Goal: Information Seeking & Learning: Learn about a topic

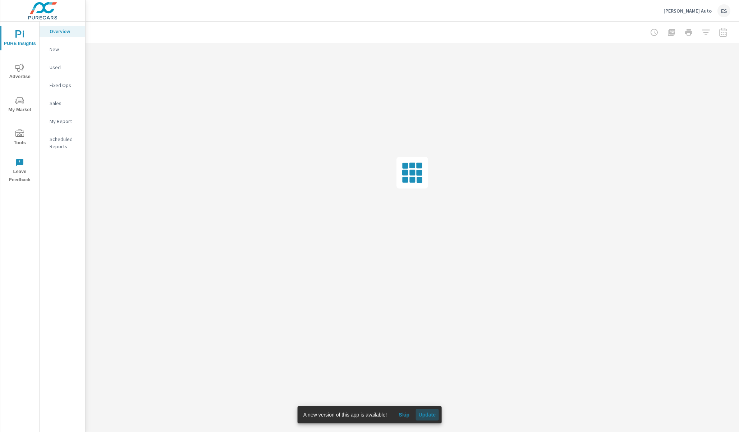
click at [432, 411] on span "Update" at bounding box center [426, 414] width 17 height 6
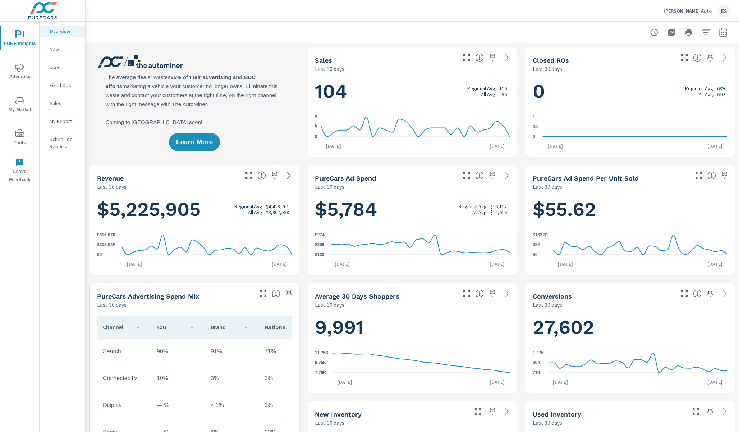
click at [22, 72] on icon "nav menu" at bounding box center [19, 67] width 9 height 9
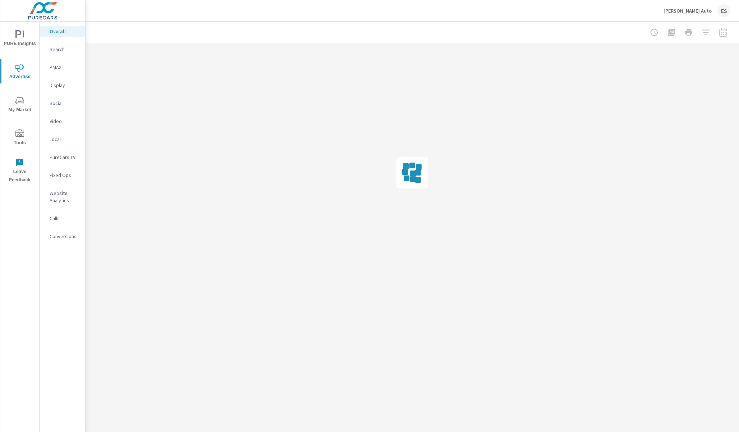
click at [55, 190] on p "Website Analytics" at bounding box center [65, 196] width 30 height 14
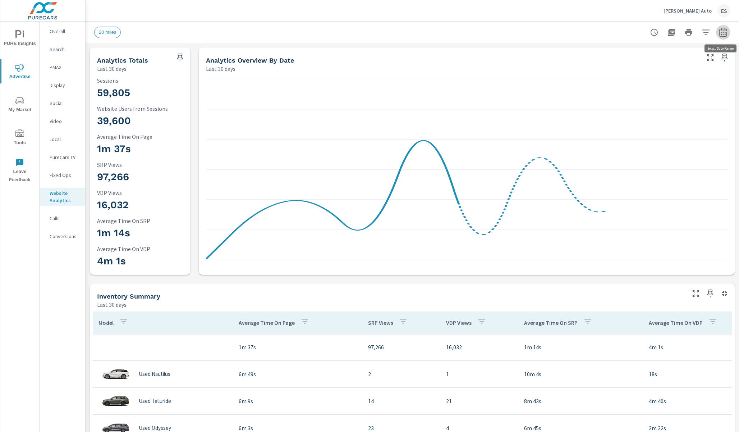
click at [726, 33] on icon "button" at bounding box center [723, 32] width 9 height 9
click at [680, 54] on div "Custom [DATE] Last week Last 7 days Last 14 days Last 30 days Last 45 days Last…" at bounding box center [666, 62] width 78 height 20
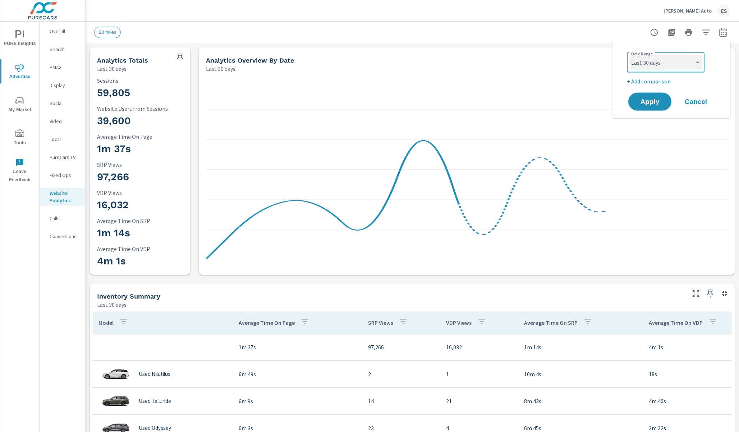
select select "Last week"
click option "Last week" at bounding box center [0, 0] width 0 height 0
click at [649, 77] on div "Date Range Custom [DATE] Last week Last 7 days Last 14 days Last 30 days Last 4…" at bounding box center [673, 68] width 92 height 36
click at [651, 82] on p "+ Add comparison" at bounding box center [673, 81] width 92 height 9
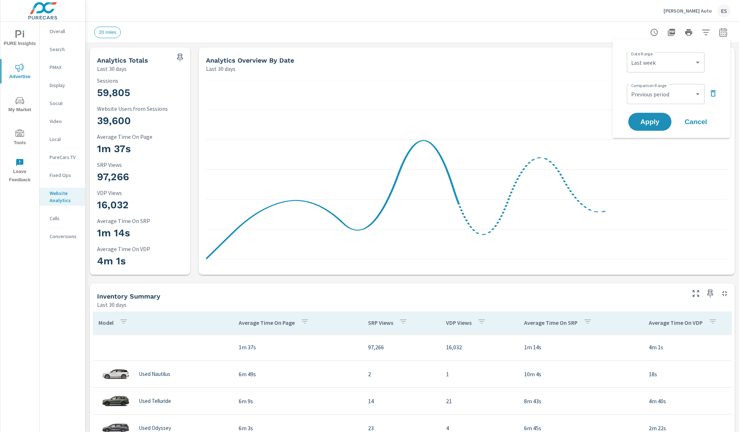
click at [667, 86] on div "Custom Previous period Previous month Previous year ​" at bounding box center [666, 94] width 78 height 20
select select "Previous month"
click option "Previous month" at bounding box center [0, 0] width 0 height 0
click at [654, 122] on span "Apply" at bounding box center [649, 121] width 29 height 7
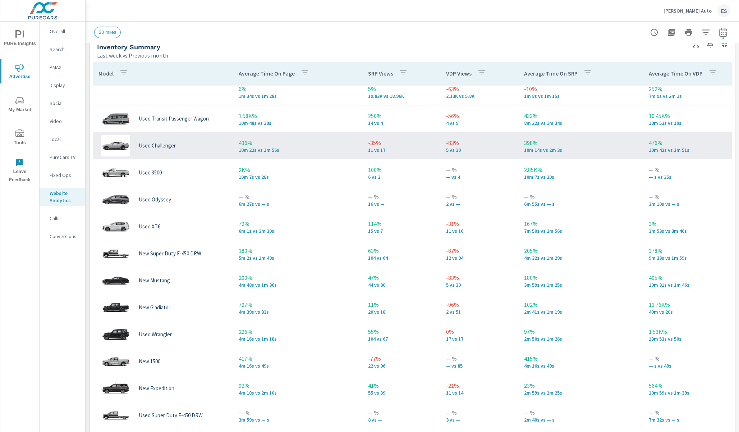
scroll to position [7, 0]
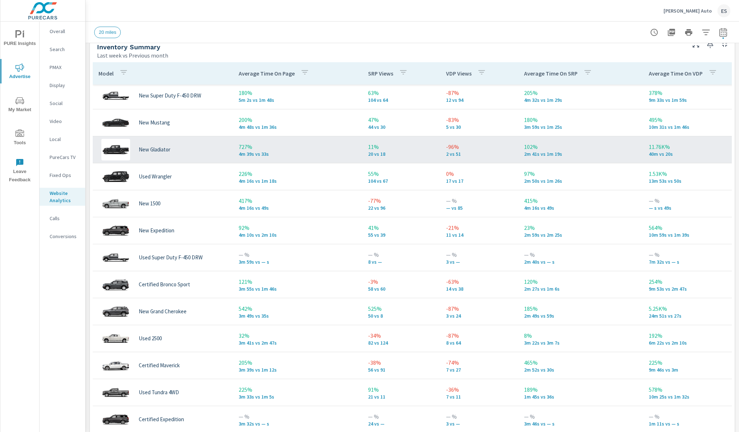
scroll to position [300, 0]
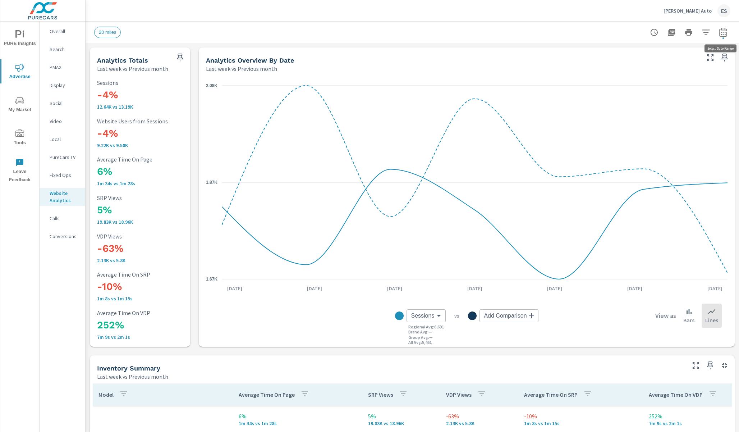
click at [723, 33] on icon "button" at bounding box center [722, 33] width 5 height 3
select select "Last week"
select select "Previous month"
click at [697, 120] on span "Cancel" at bounding box center [695, 122] width 29 height 6
click at [702, 31] on icon "button" at bounding box center [705, 32] width 9 height 9
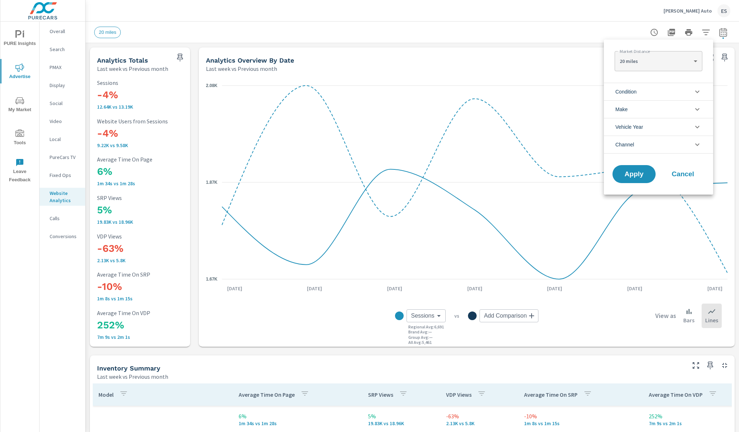
click at [652, 144] on li "Channel" at bounding box center [658, 144] width 109 height 18
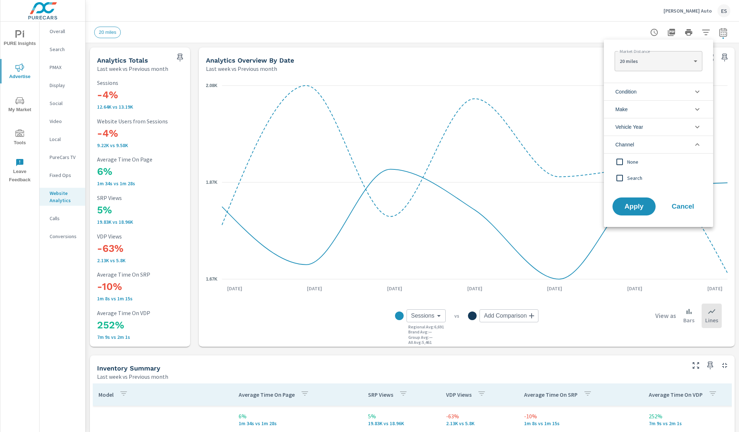
click at [633, 177] on span "Search" at bounding box center [666, 178] width 79 height 9
click at [633, 205] on span "Apply" at bounding box center [633, 206] width 29 height 7
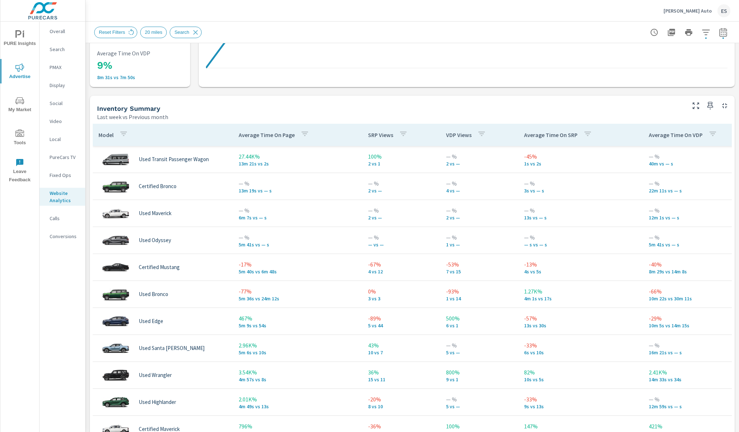
scroll to position [259, 0]
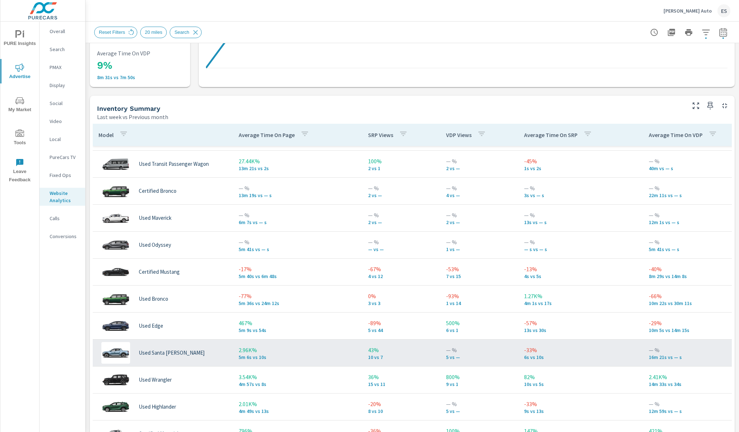
scroll to position [96, 0]
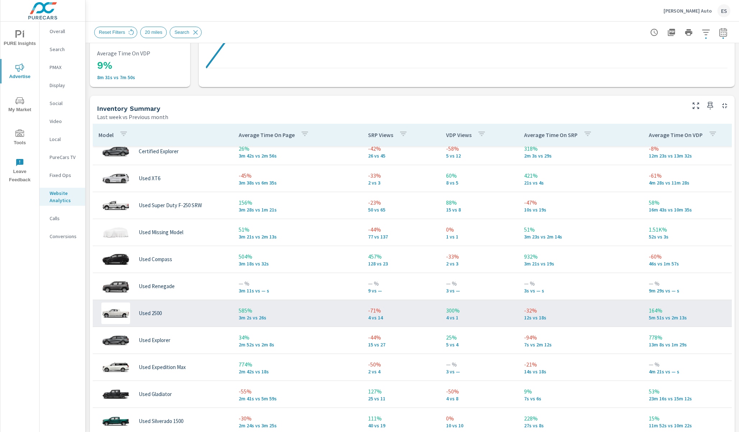
scroll to position [430, 0]
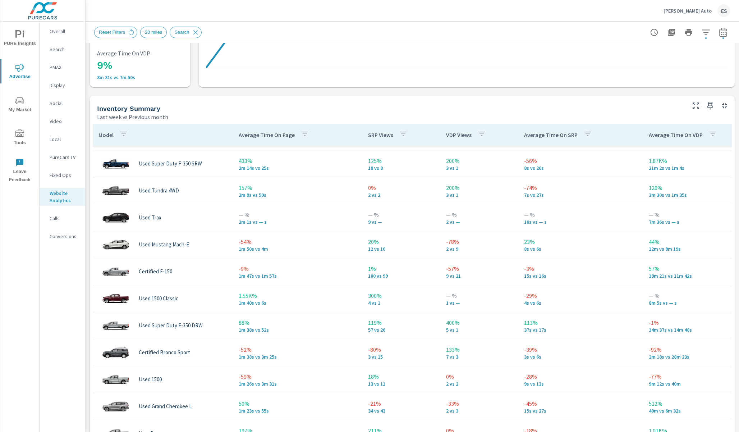
scroll to position [894, 0]
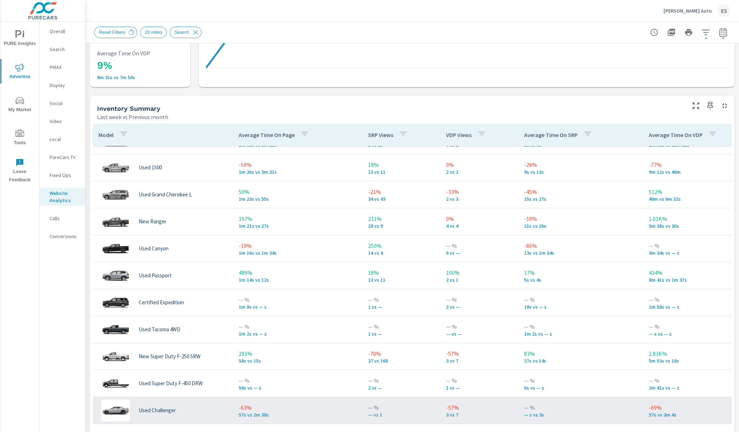
scroll to position [1044, 0]
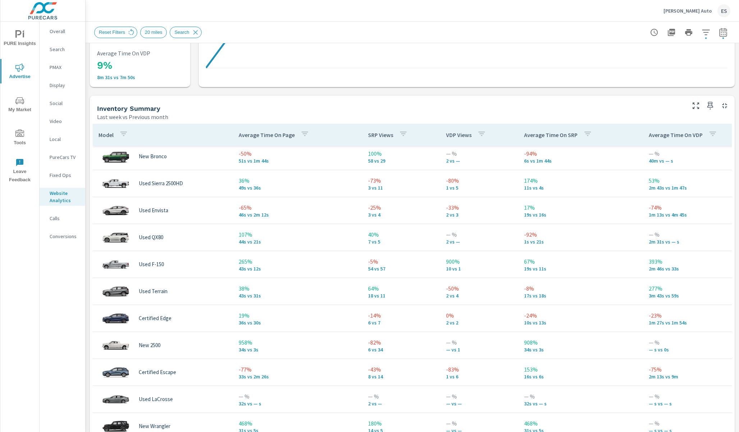
scroll to position [1495, 0]
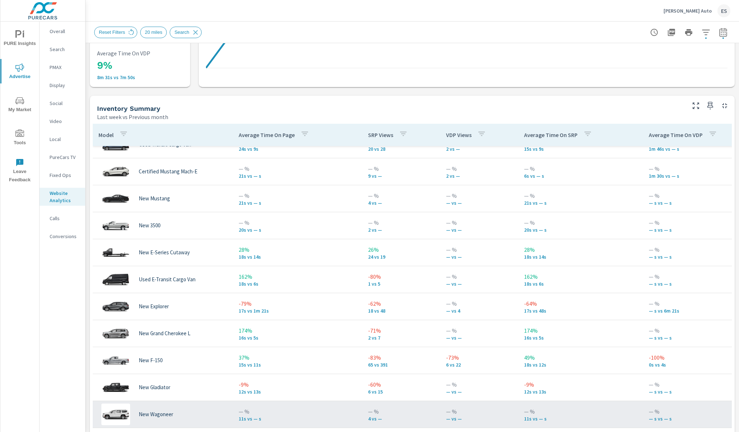
scroll to position [1775, 0]
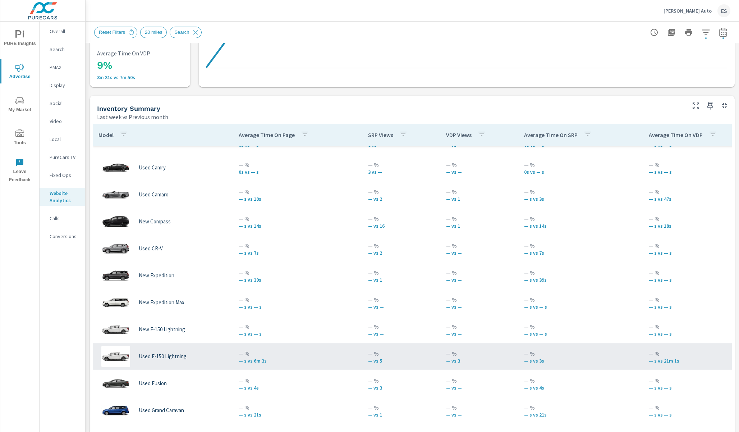
scroll to position [2533, 0]
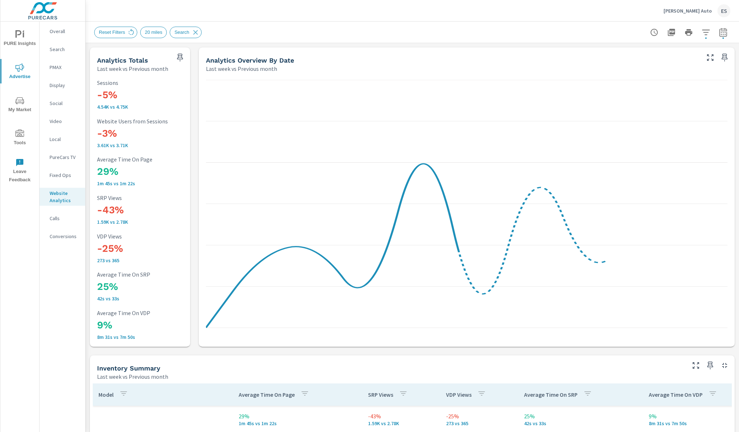
click at [59, 69] on p "PMAX" at bounding box center [65, 67] width 30 height 7
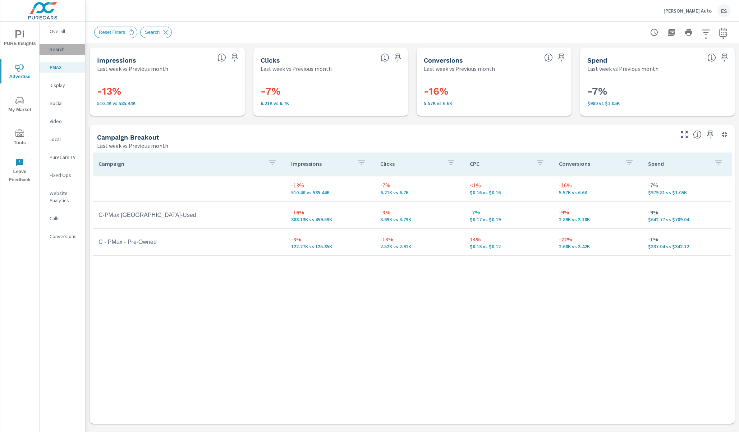
click at [62, 53] on div "Search" at bounding box center [63, 49] width 46 height 11
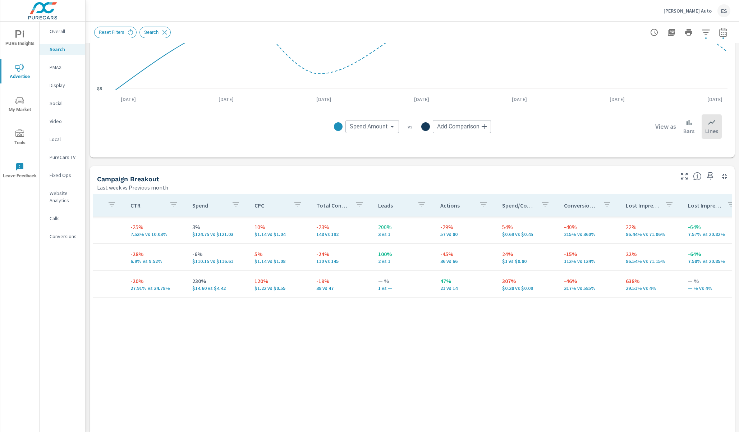
scroll to position [0, 284]
click at [601, 204] on icon "button" at bounding box center [605, 204] width 9 height 9
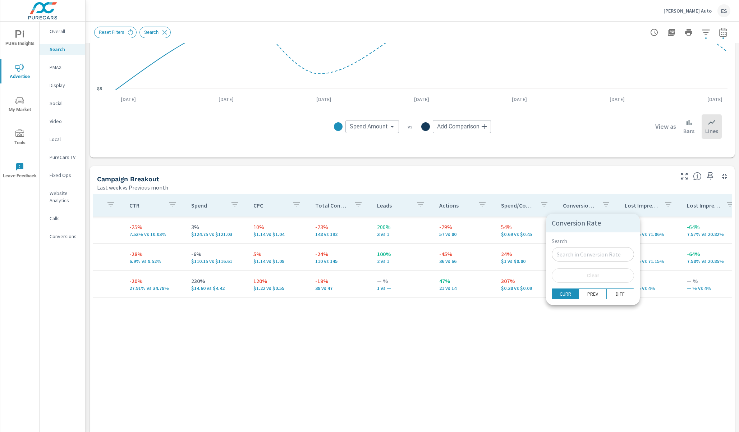
click at [599, 204] on div at bounding box center [369, 216] width 739 height 432
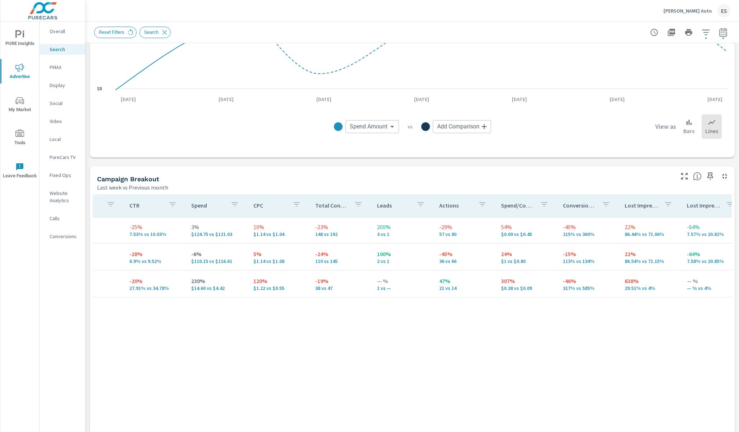
click at [507, 207] on p "Spend/Conversion" at bounding box center [517, 205] width 33 height 7
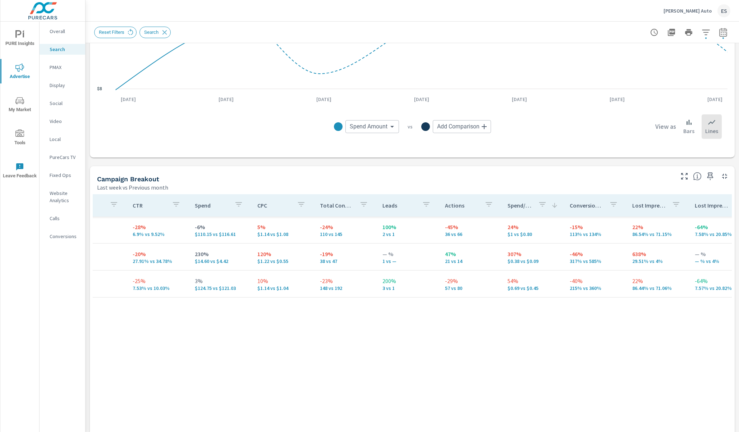
click at [507, 207] on p "Spend/Conversion" at bounding box center [519, 205] width 25 height 7
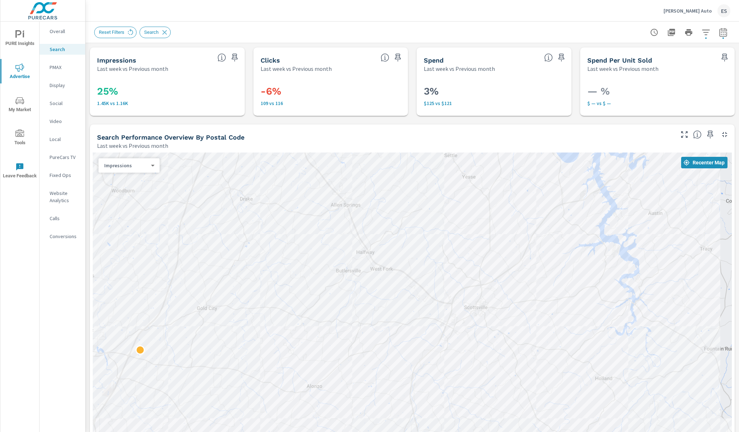
click at [704, 17] on div "[PERSON_NAME] Auto ES" at bounding box center [696, 10] width 67 height 13
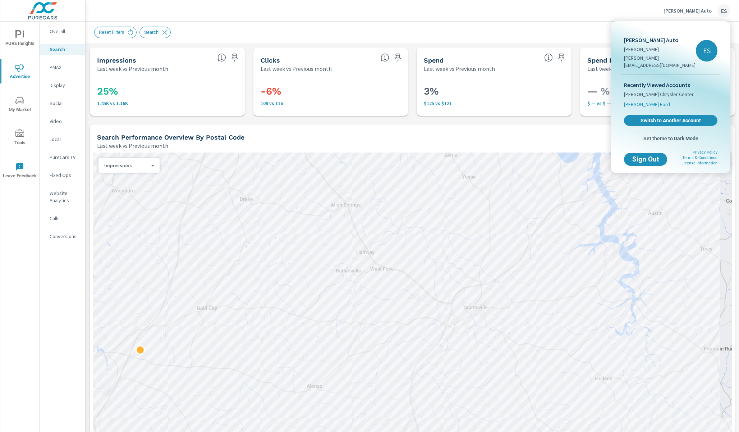
click at [640, 101] on span "[PERSON_NAME] Ford" at bounding box center [647, 104] width 46 height 7
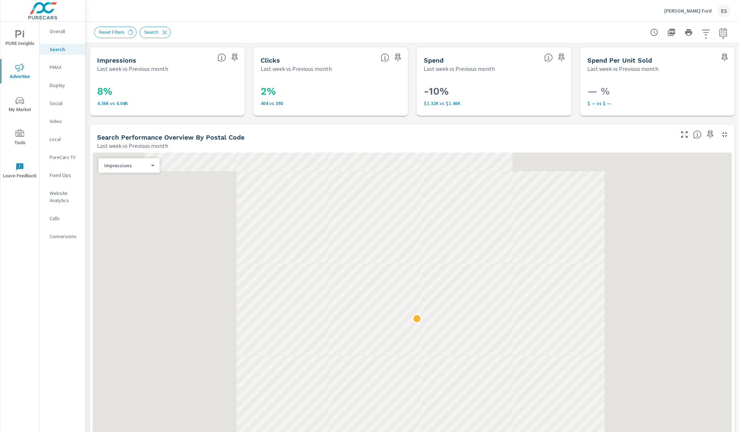
scroll to position [0, 284]
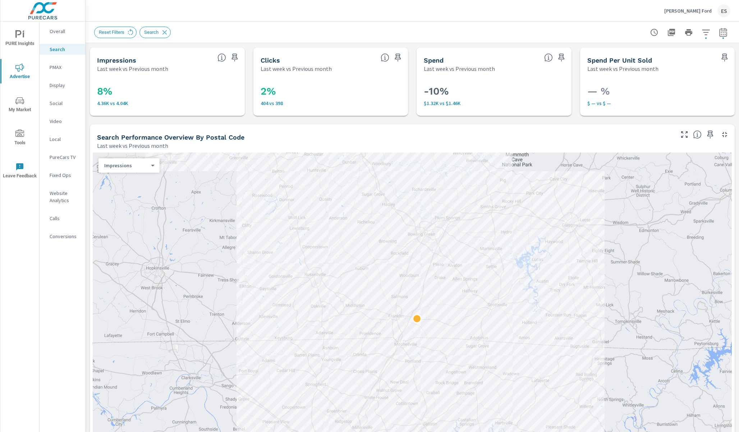
click at [55, 63] on div "PMAX" at bounding box center [63, 67] width 46 height 11
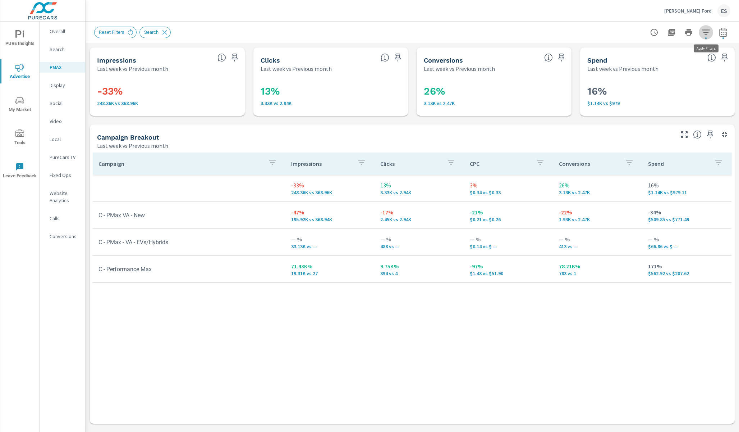
click at [706, 33] on icon "button" at bounding box center [705, 32] width 9 height 9
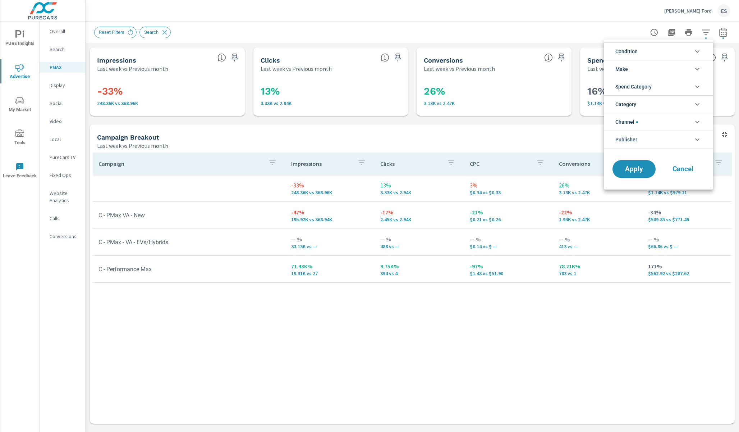
click at [693, 169] on span "Cancel" at bounding box center [682, 169] width 29 height 6
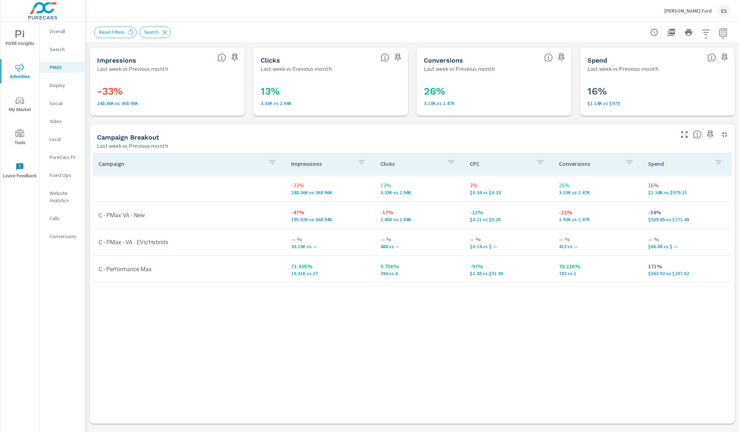
click at [726, 29] on icon "button" at bounding box center [723, 32] width 8 height 9
select select "Last week"
select select "Previous month"
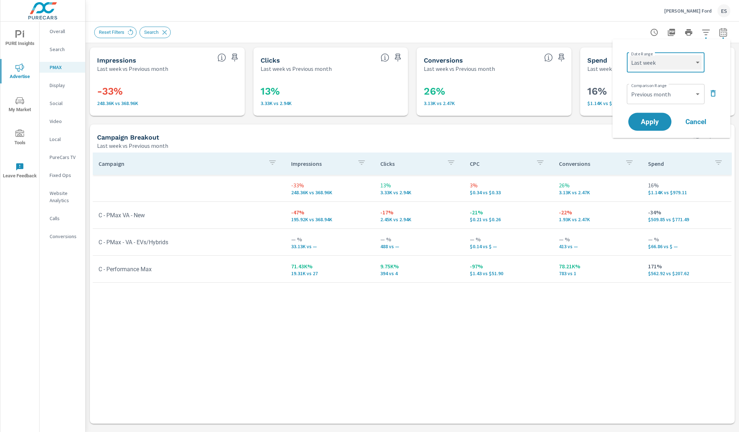
select select "Month to date"
click option "Month to date" at bounding box center [0, 0] width 0 height 0
click at [661, 86] on div "Custom Previous period Previous month Previous year ​" at bounding box center [666, 94] width 78 height 20
click option "Previous month" at bounding box center [0, 0] width 0 height 0
click at [666, 122] on button "Apply" at bounding box center [649, 121] width 45 height 19
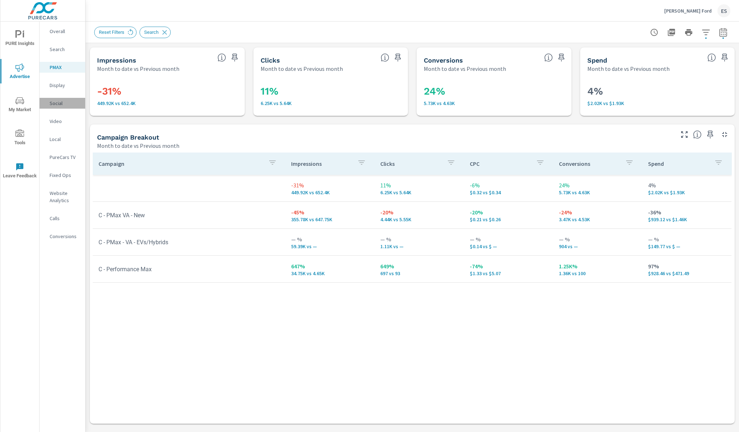
click at [54, 104] on p "Social" at bounding box center [65, 103] width 30 height 7
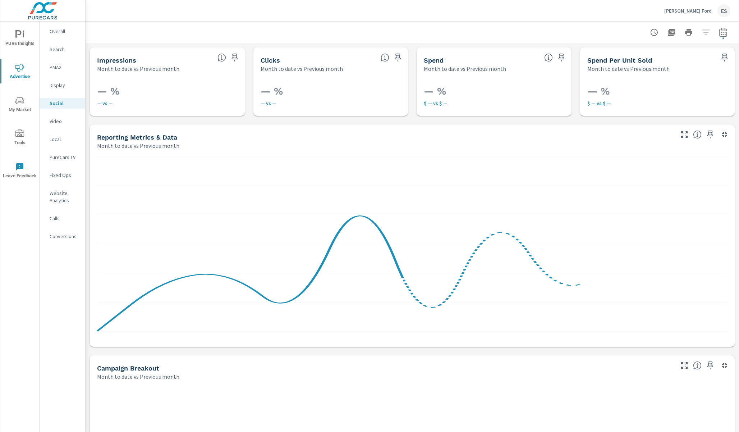
click at [709, 10] on p "[PERSON_NAME] Ford" at bounding box center [687, 11] width 47 height 6
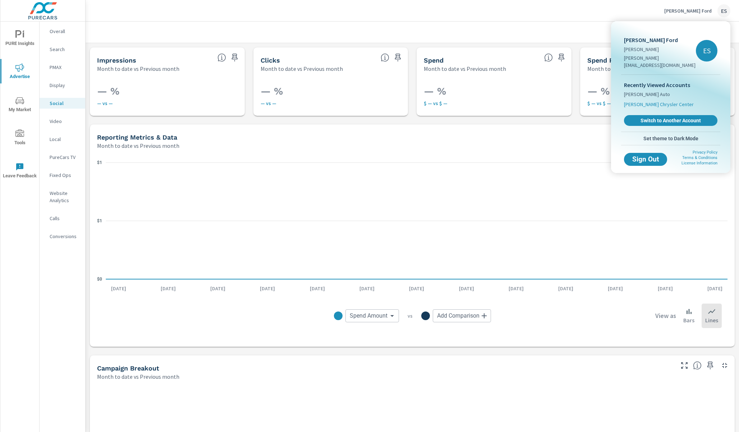
click at [634, 101] on span "[PERSON_NAME] Chrysler Center" at bounding box center [659, 104] width 70 height 7
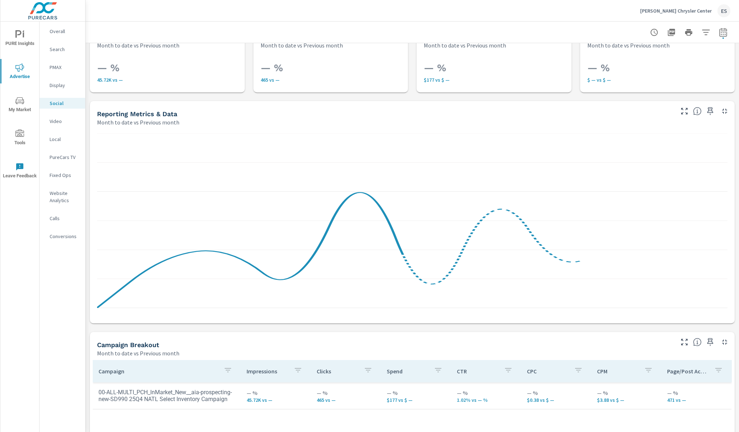
scroll to position [41, 0]
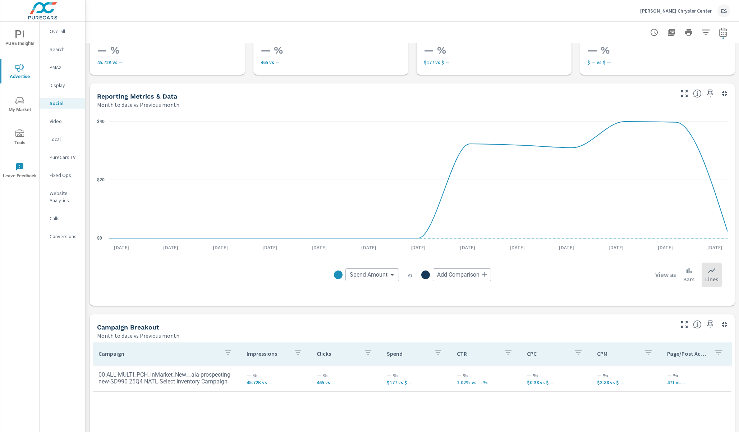
click at [149, 279] on div "Spend Amount Spend Amount ​ vs Add Comparison ​ View as Bars Lines" at bounding box center [412, 275] width 619 height 36
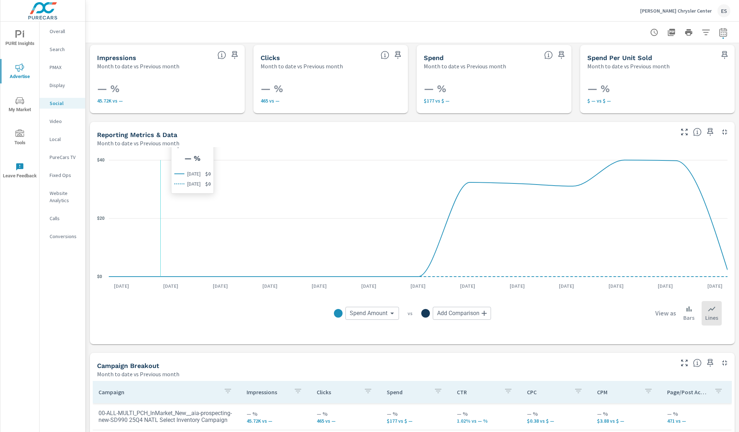
scroll to position [0, 0]
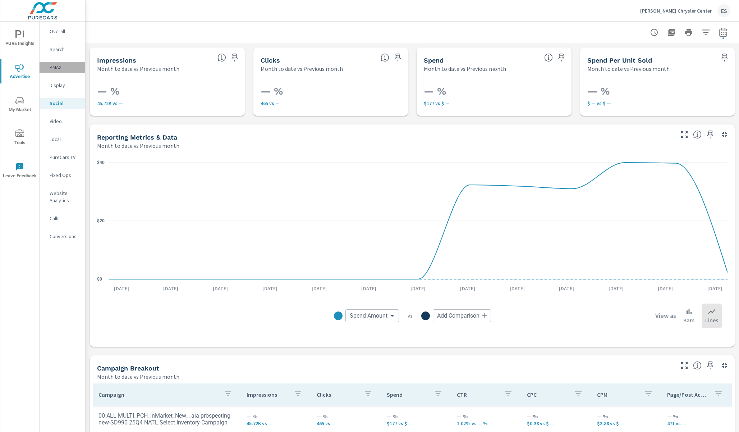
click at [53, 68] on p "PMAX" at bounding box center [65, 67] width 30 height 7
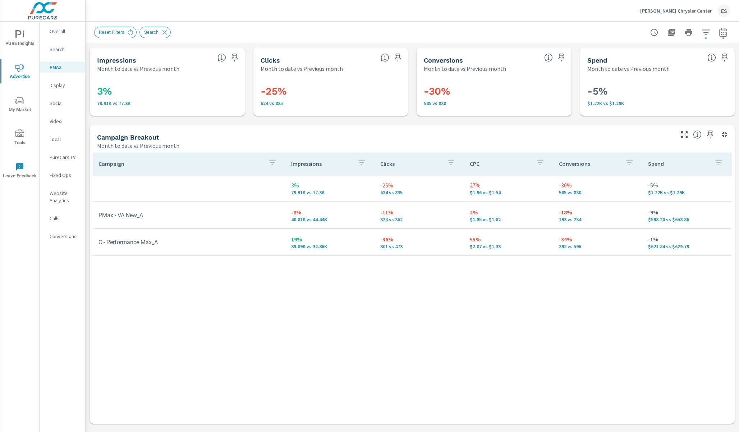
click at [57, 55] on nav "Overall Search PMAX Display Social Video Local PureCars TV Fixed Ops Website An…" at bounding box center [63, 137] width 46 height 230
click at [57, 50] on p "Search" at bounding box center [65, 49] width 30 height 7
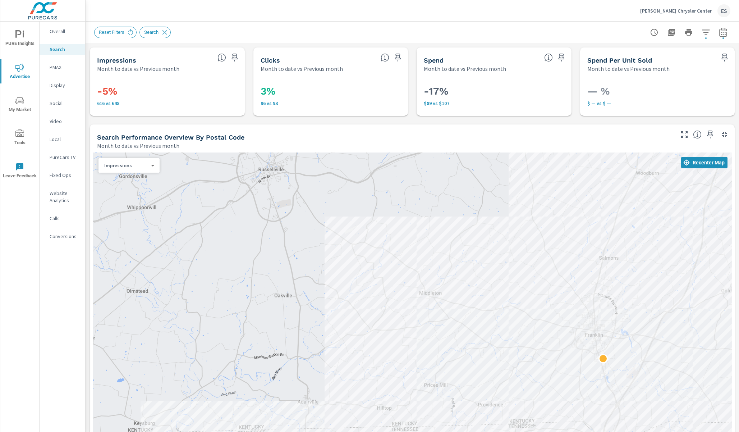
click at [695, 10] on p "[PERSON_NAME] Chrysler Center" at bounding box center [676, 11] width 72 height 6
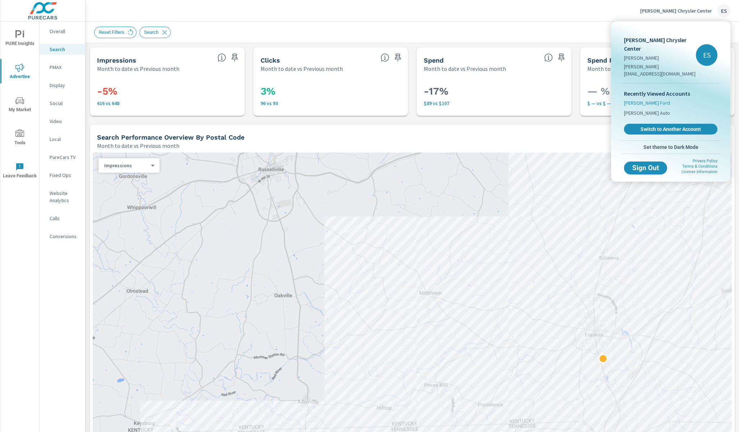
click at [640, 99] on span "[PERSON_NAME] Ford" at bounding box center [647, 102] width 46 height 7
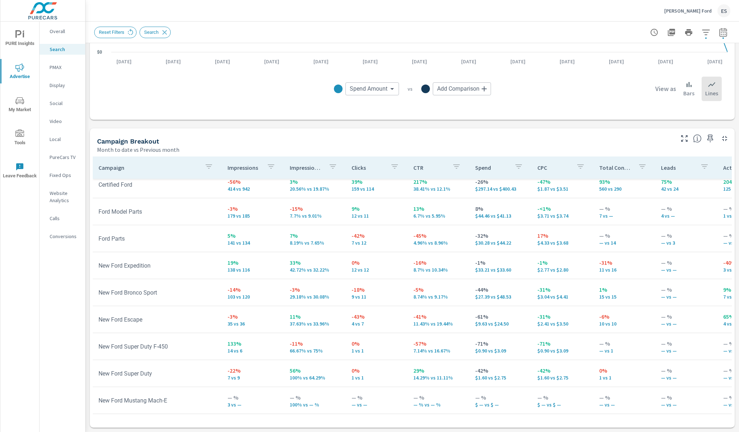
scroll to position [45, 0]
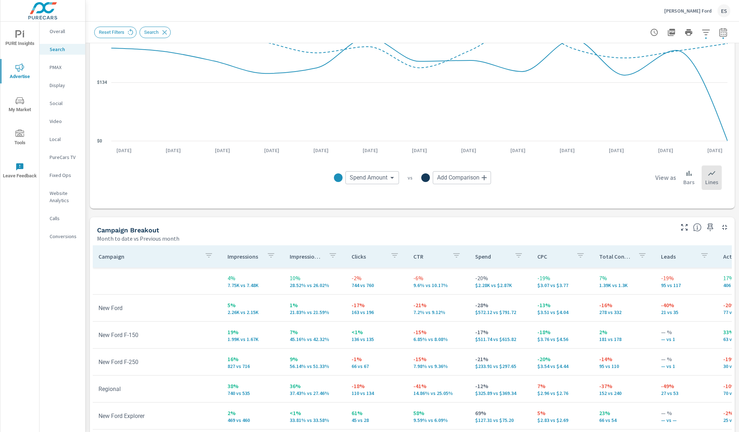
scroll to position [604, 0]
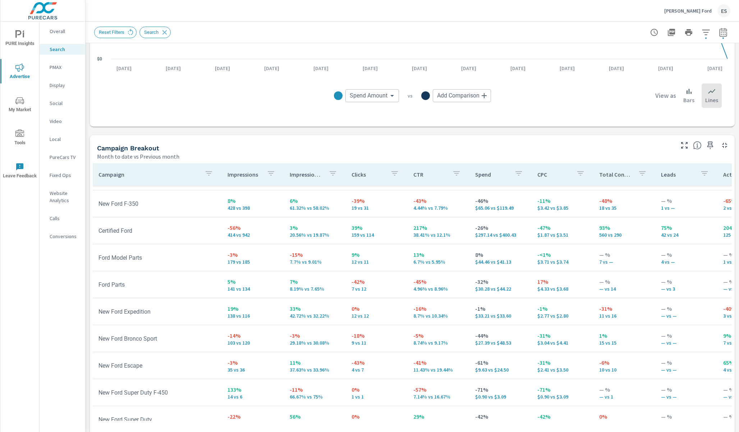
scroll to position [196, 0]
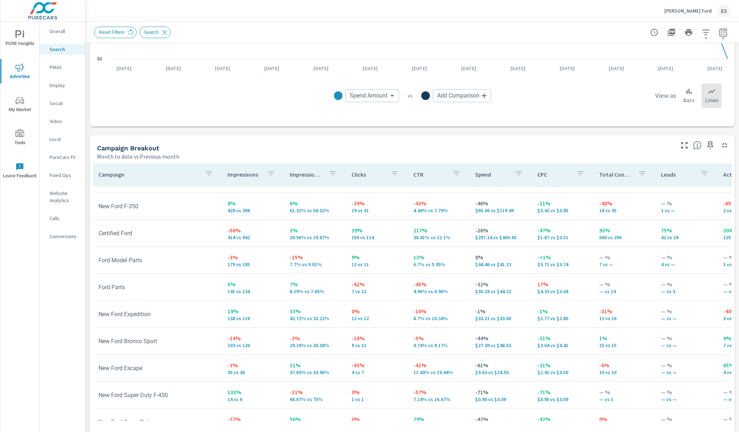
scroll to position [155, 0]
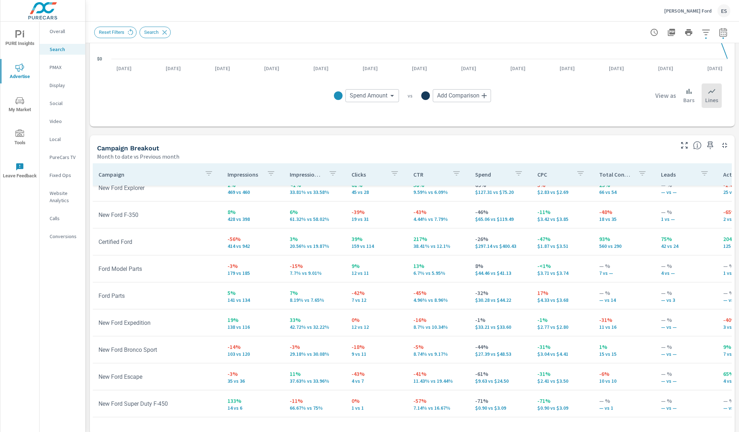
scroll to position [101, 0]
